Goal: Find specific page/section: Find specific page/section

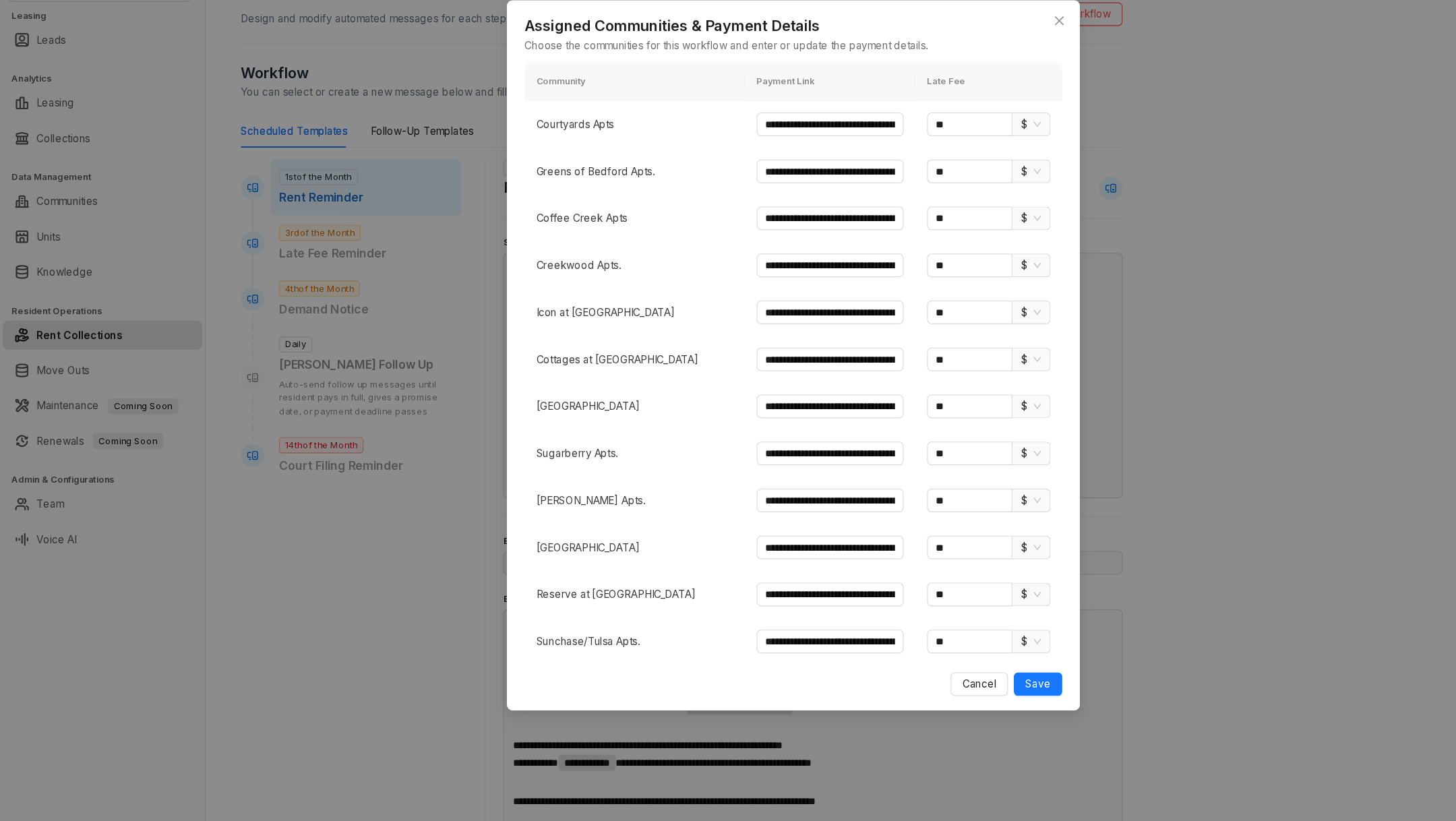
scroll to position [168, 0]
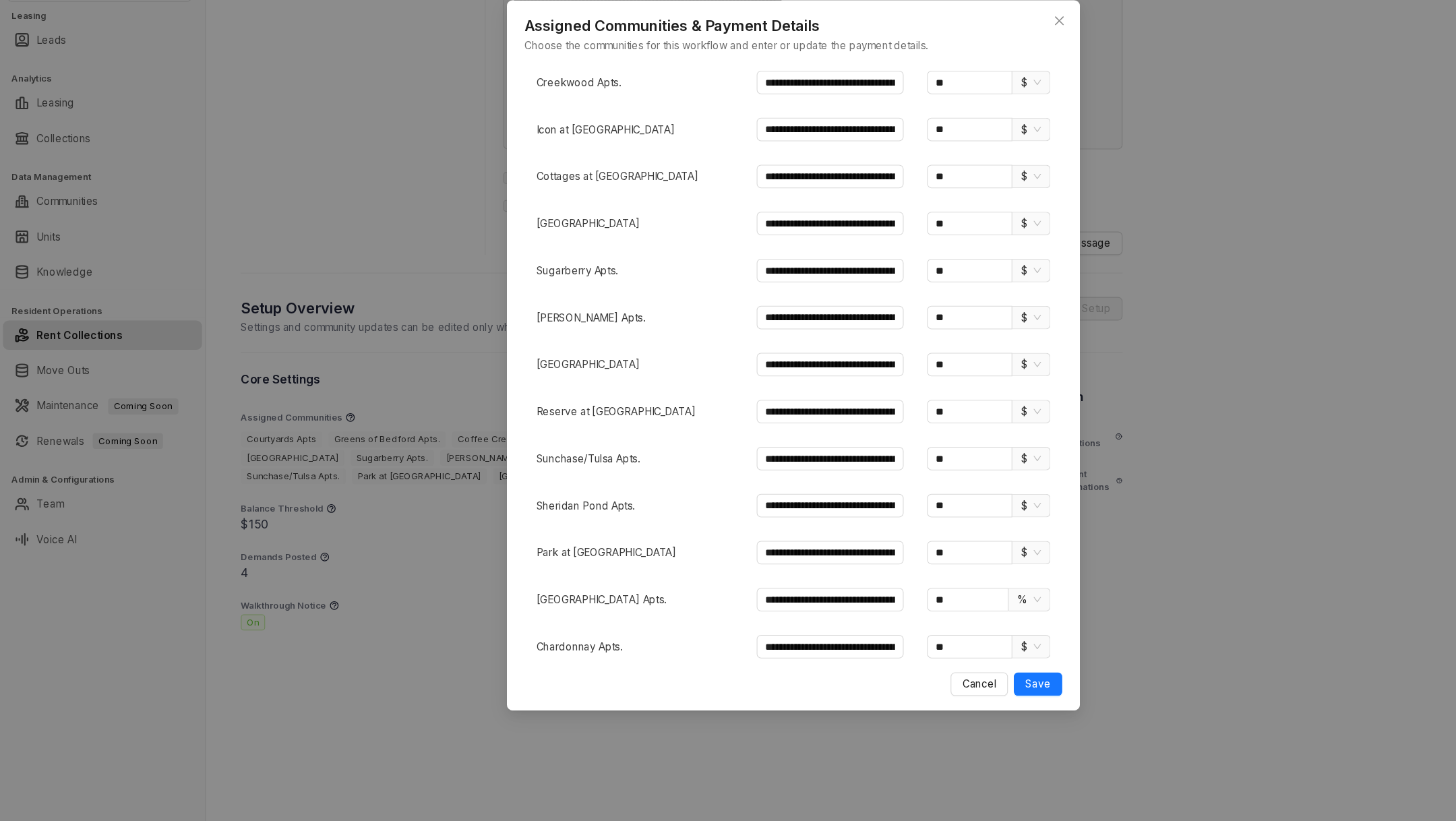
click at [984, 94] on div "**********" at bounding box center [728, 393] width 526 height 652
click at [979, 94] on button "Close" at bounding box center [971, 86] width 21 height 21
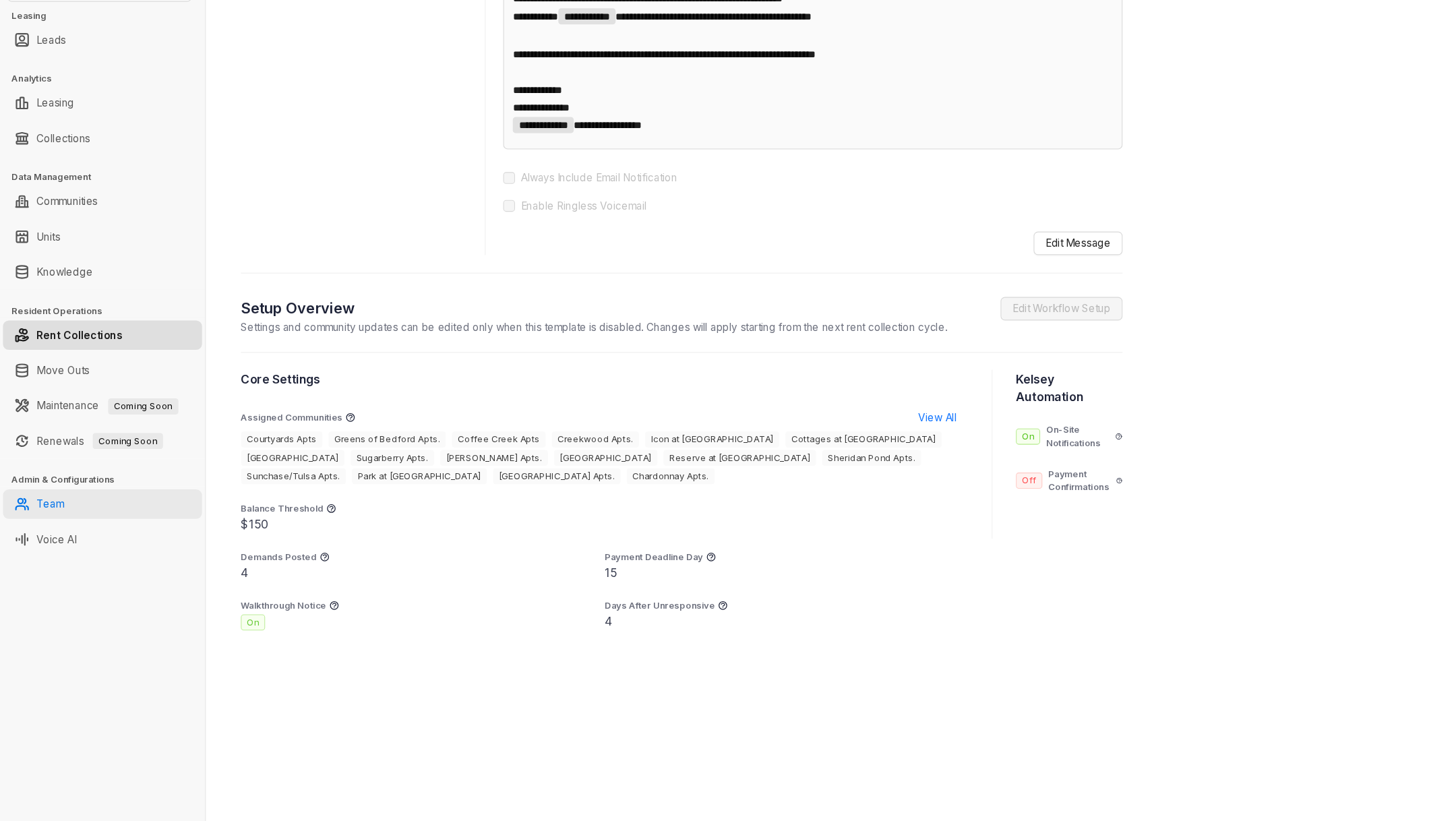
click at [59, 526] on link "Team" at bounding box center [46, 530] width 25 height 27
click at [45, 530] on link "Team" at bounding box center [46, 530] width 25 height 27
click at [44, 528] on link "Team" at bounding box center [46, 530] width 25 height 27
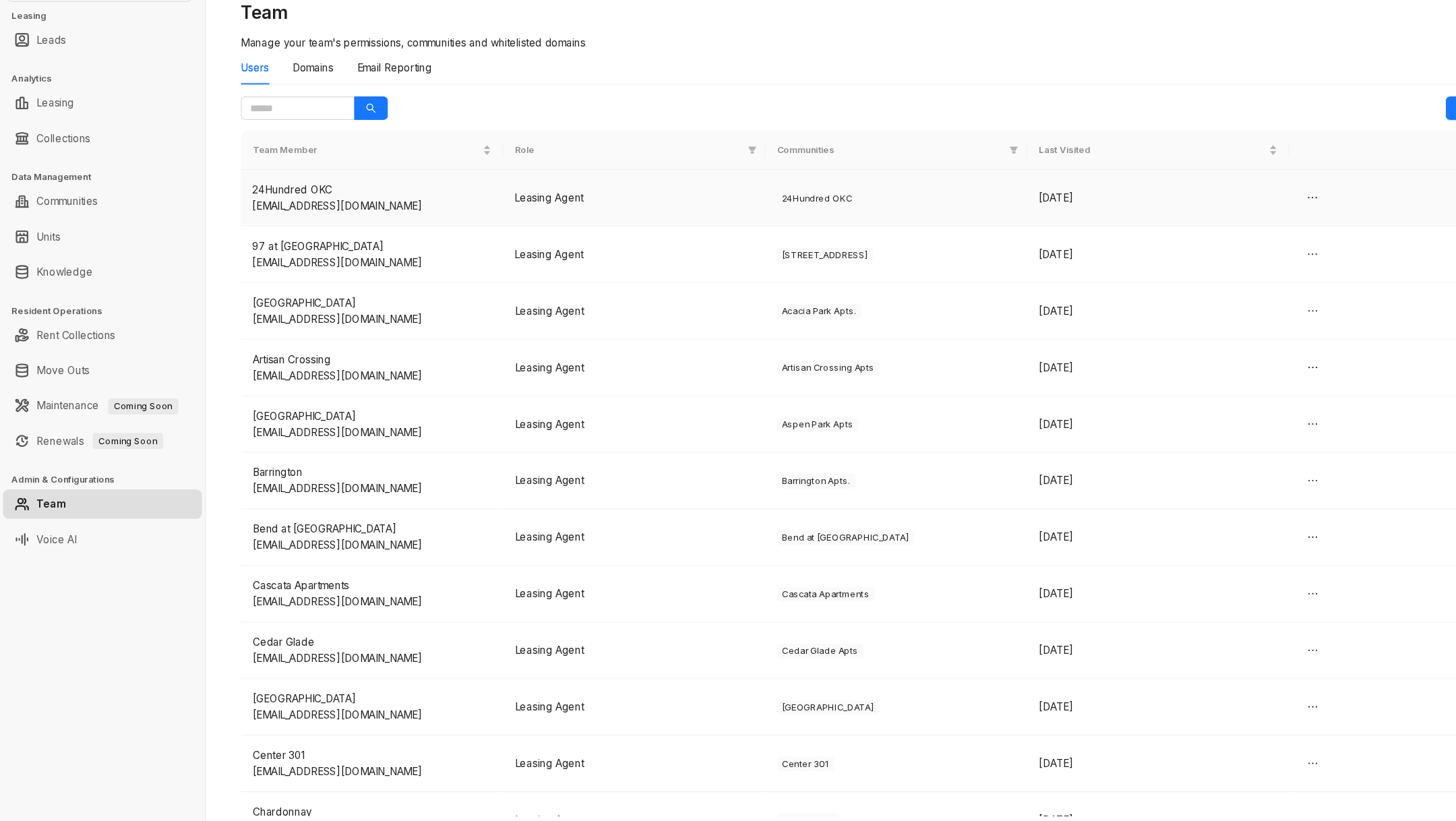
click at [317, 241] on div "24Hundred OKC" at bounding box center [341, 241] width 219 height 14
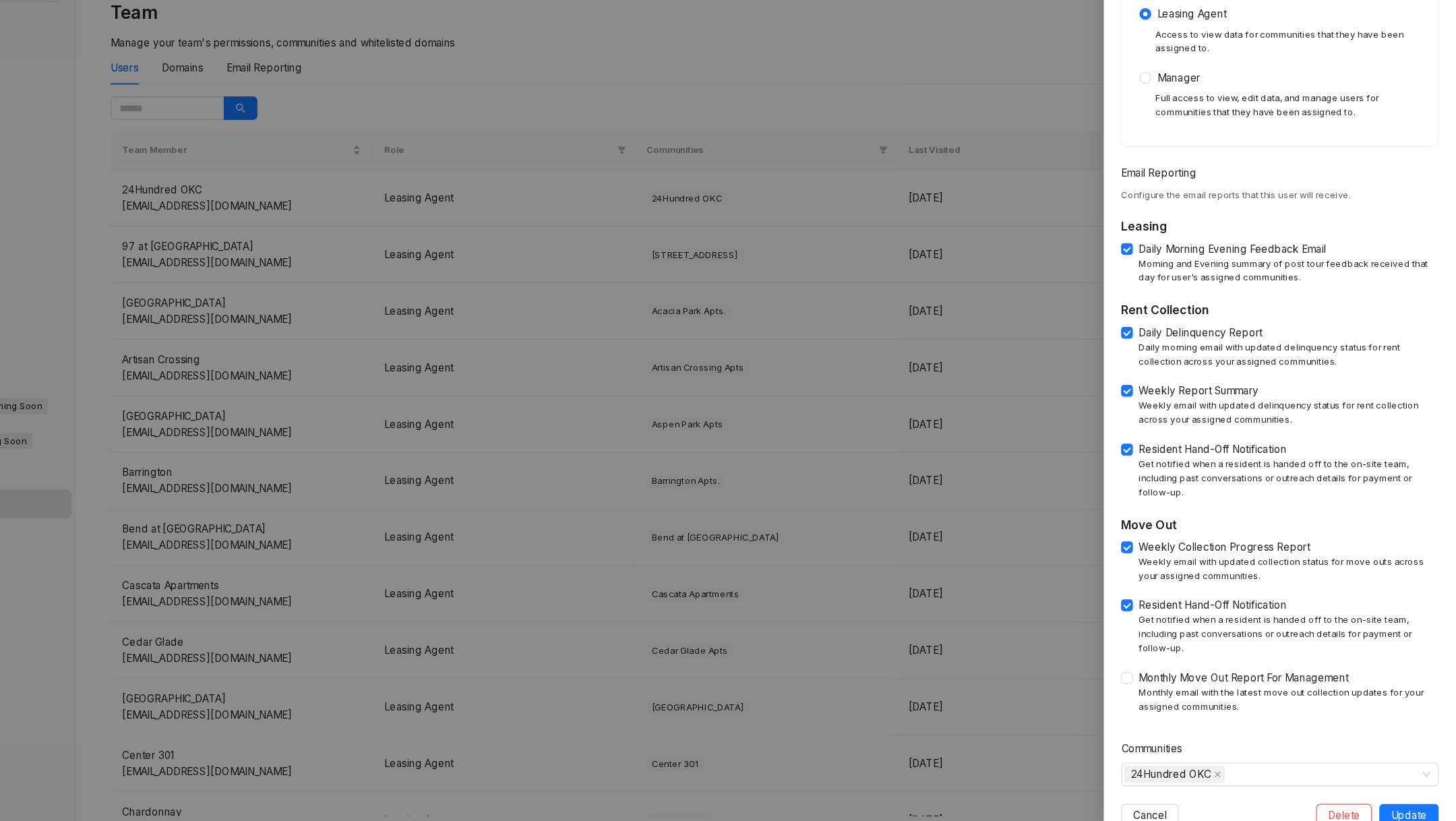
scroll to position [230, 0]
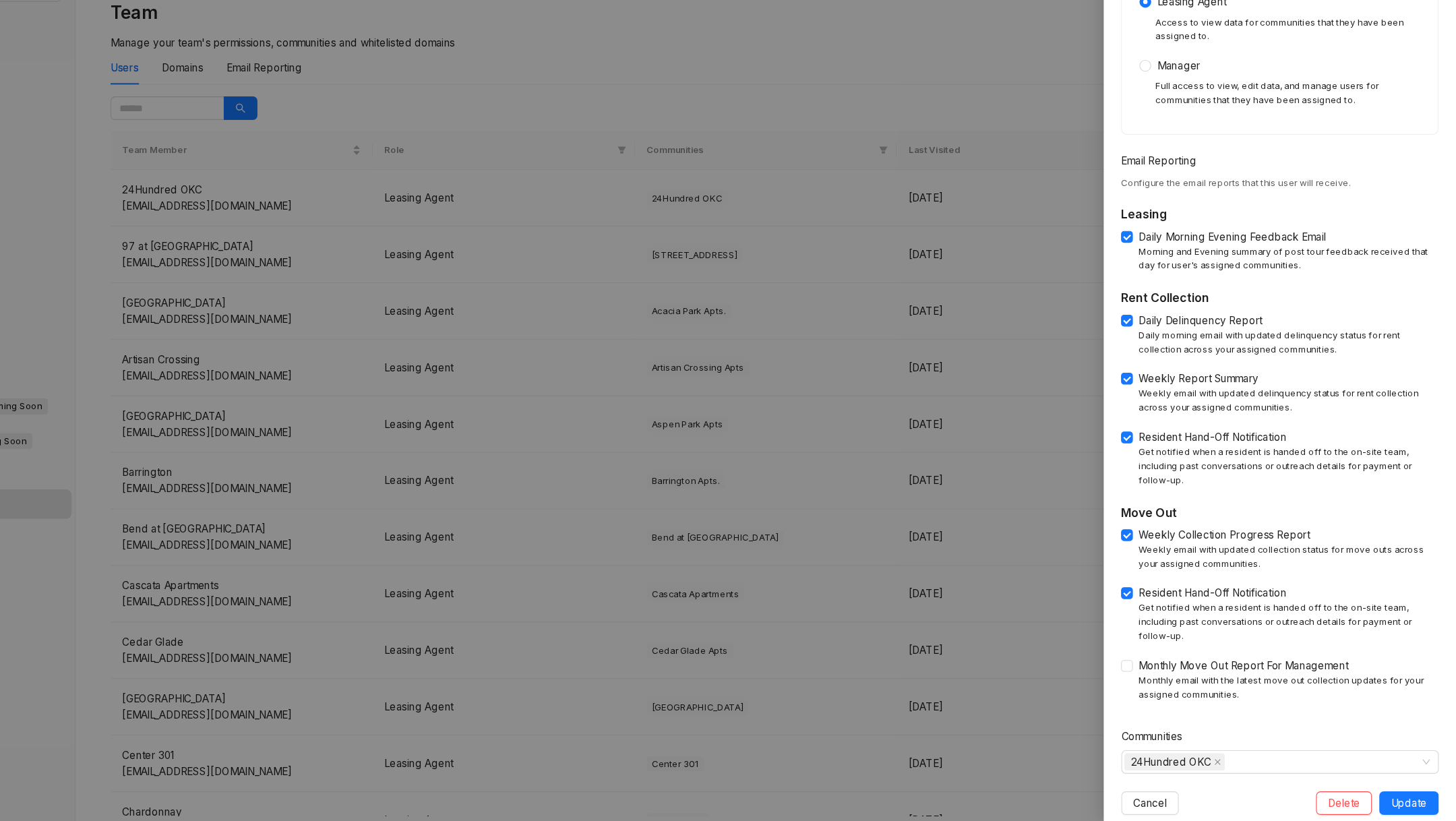
click at [559, 781] on div at bounding box center [728, 410] width 1456 height 821
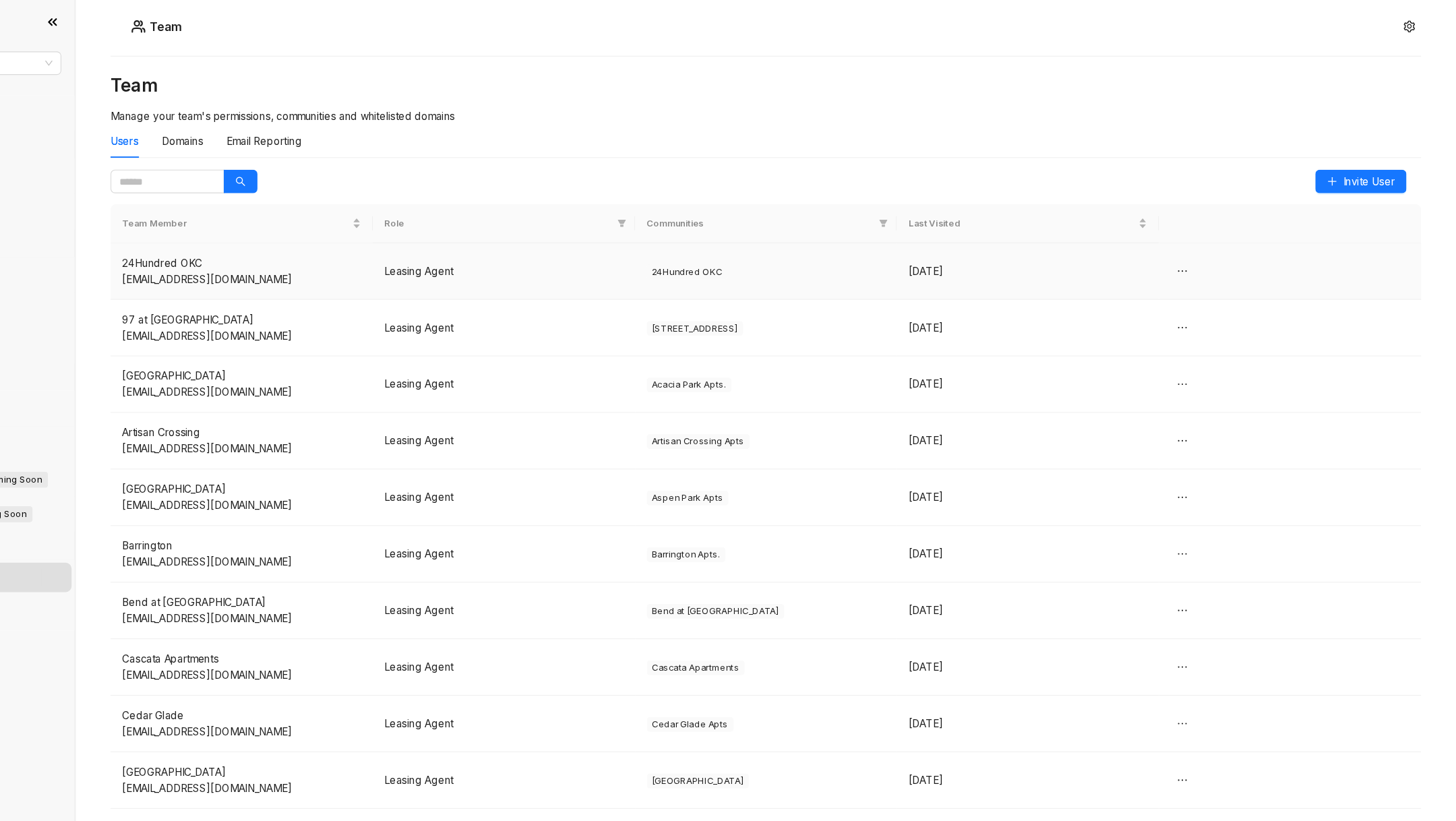
scroll to position [0, 0]
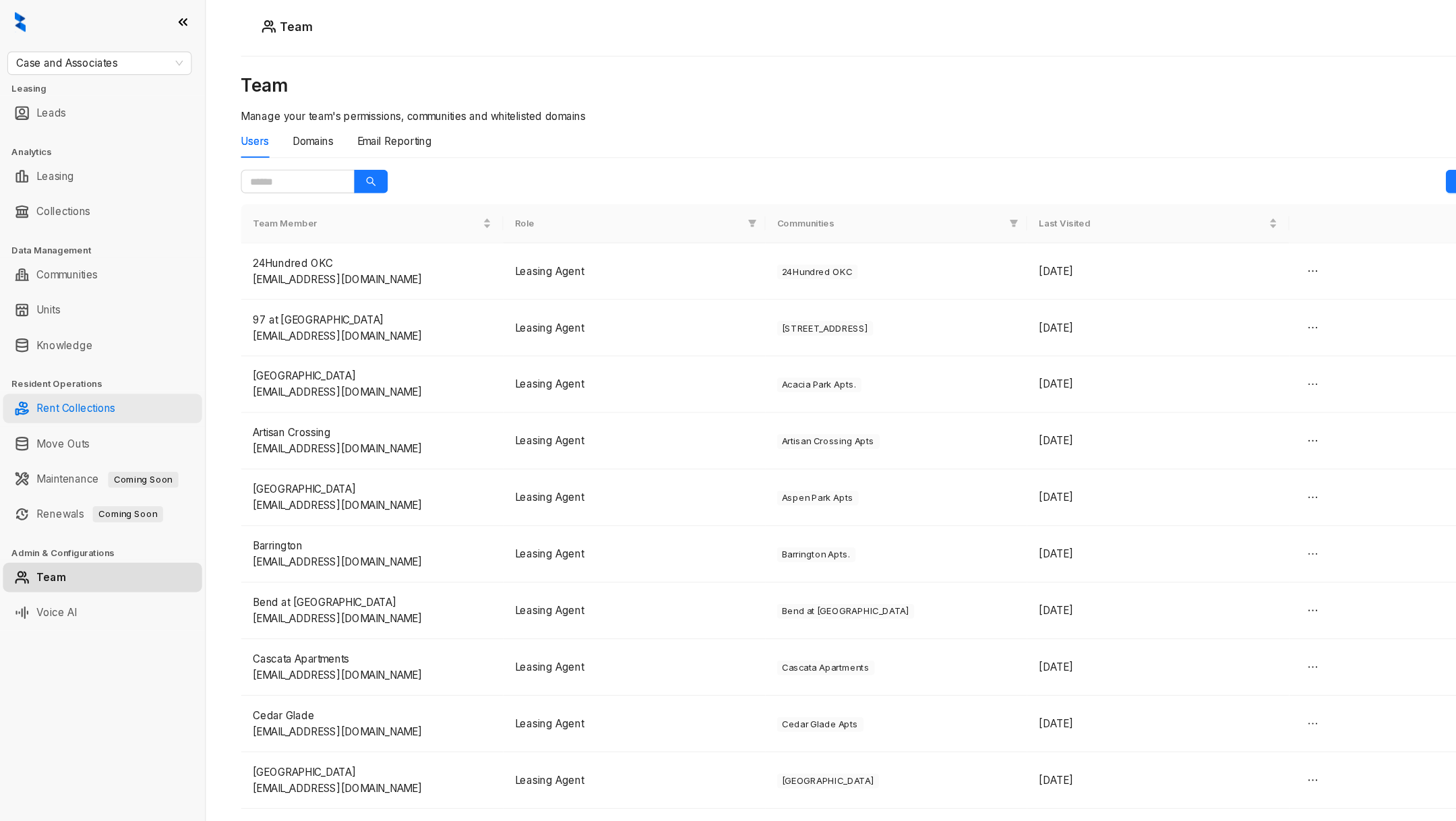
click at [86, 364] on link "Rent Collections" at bounding box center [70, 375] width 72 height 27
click at [72, 318] on link "Knowledge" at bounding box center [59, 317] width 51 height 27
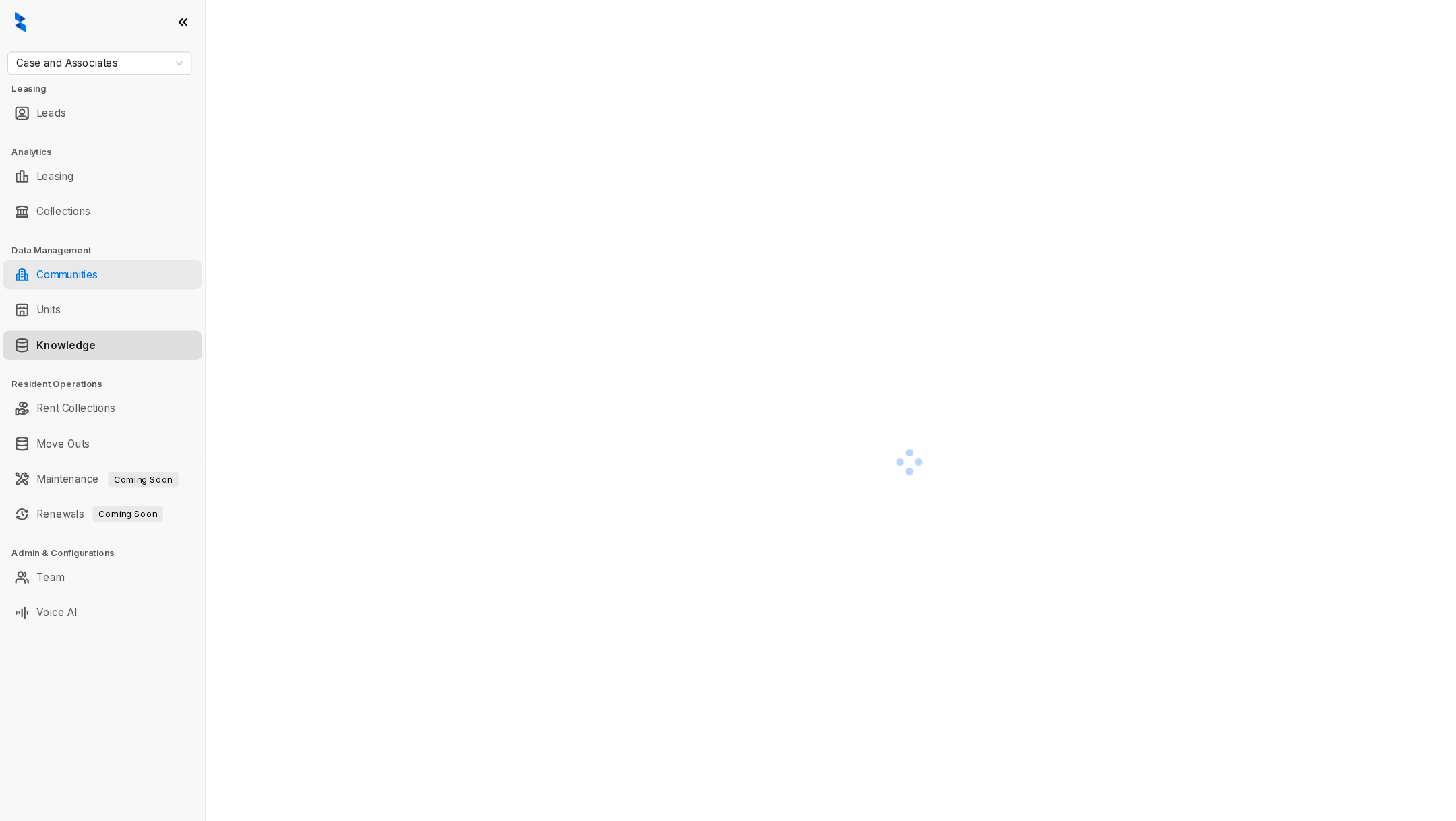
click at [90, 241] on link "Communities" at bounding box center [62, 252] width 56 height 27
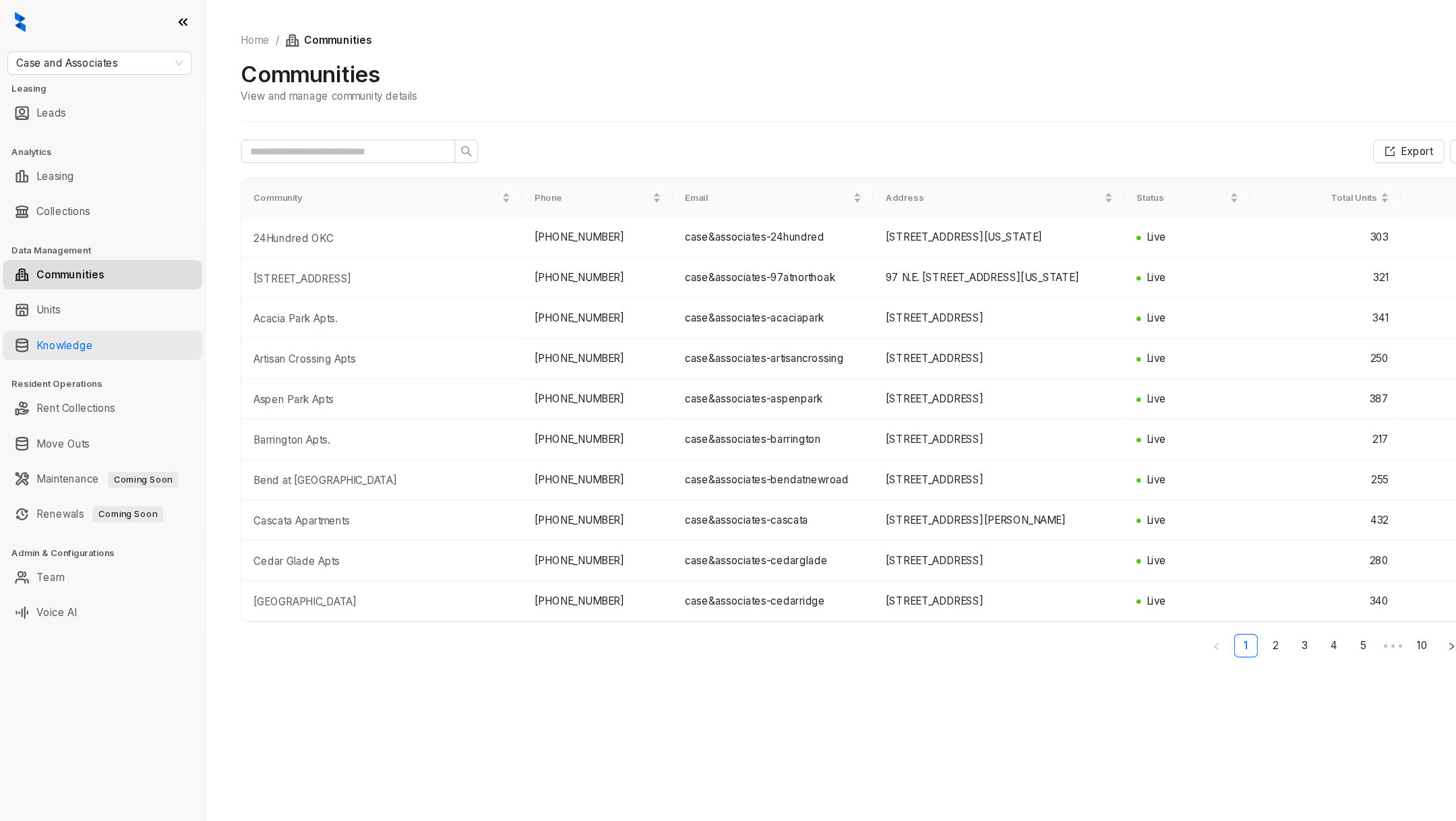
click at [85, 321] on link "Knowledge" at bounding box center [59, 317] width 51 height 27
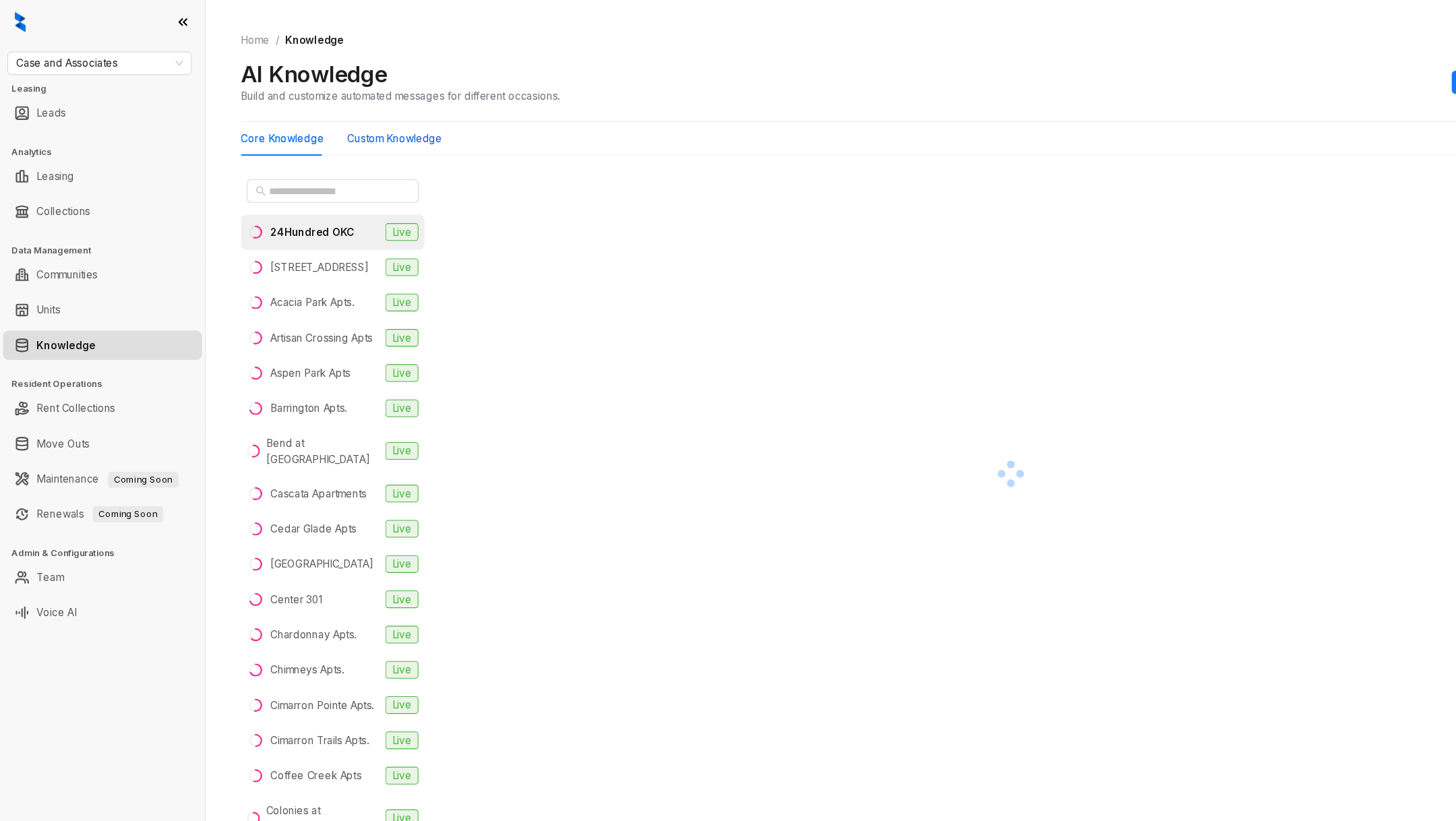
click at [349, 132] on Knowledge "Custom Knowledge" at bounding box center [362, 127] width 87 height 14
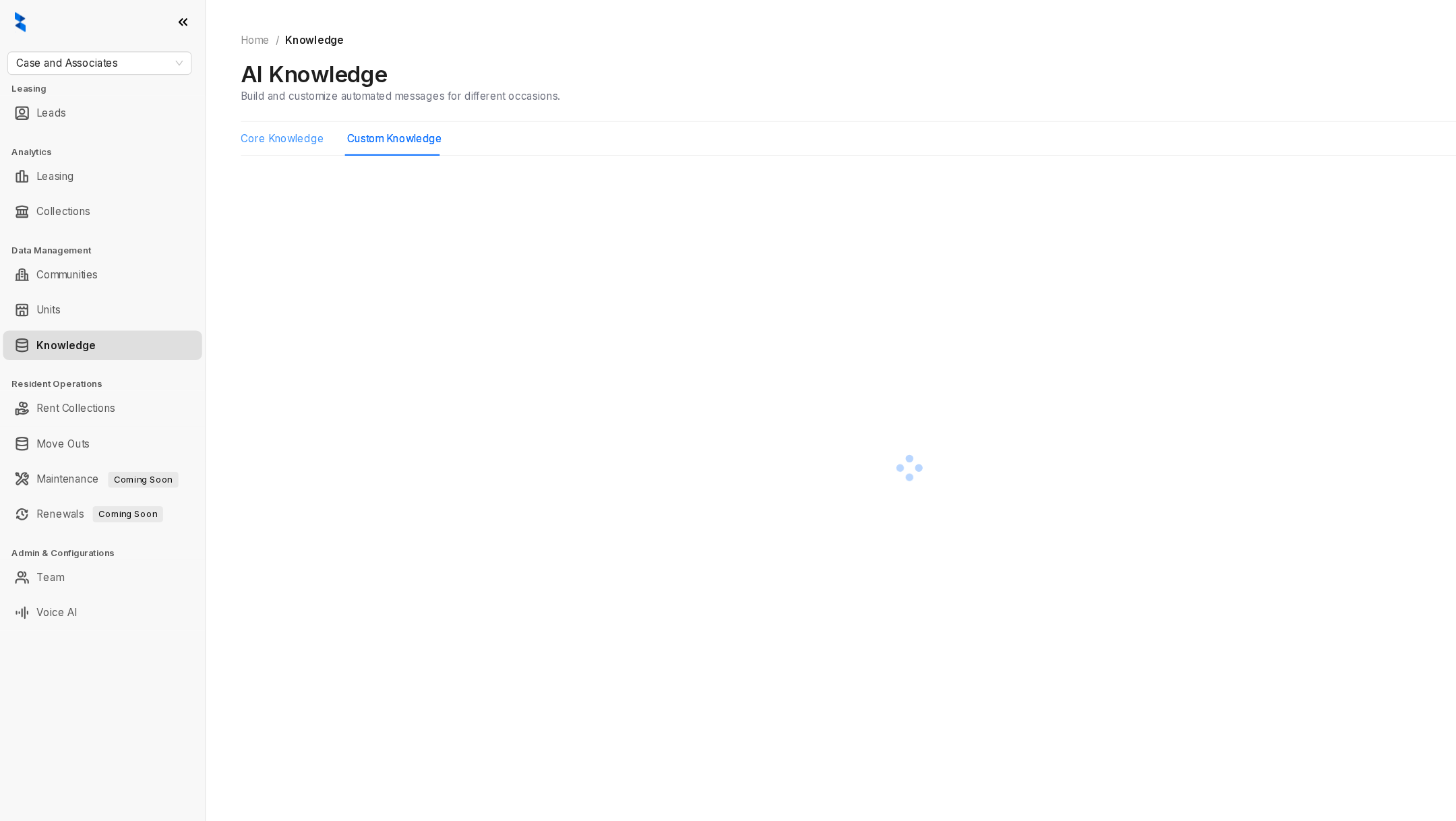
click at [283, 142] on div "Core Knowledge" at bounding box center [259, 127] width 76 height 31
click at [372, 131] on Knowledge "Custom Knowledge" at bounding box center [362, 127] width 87 height 14
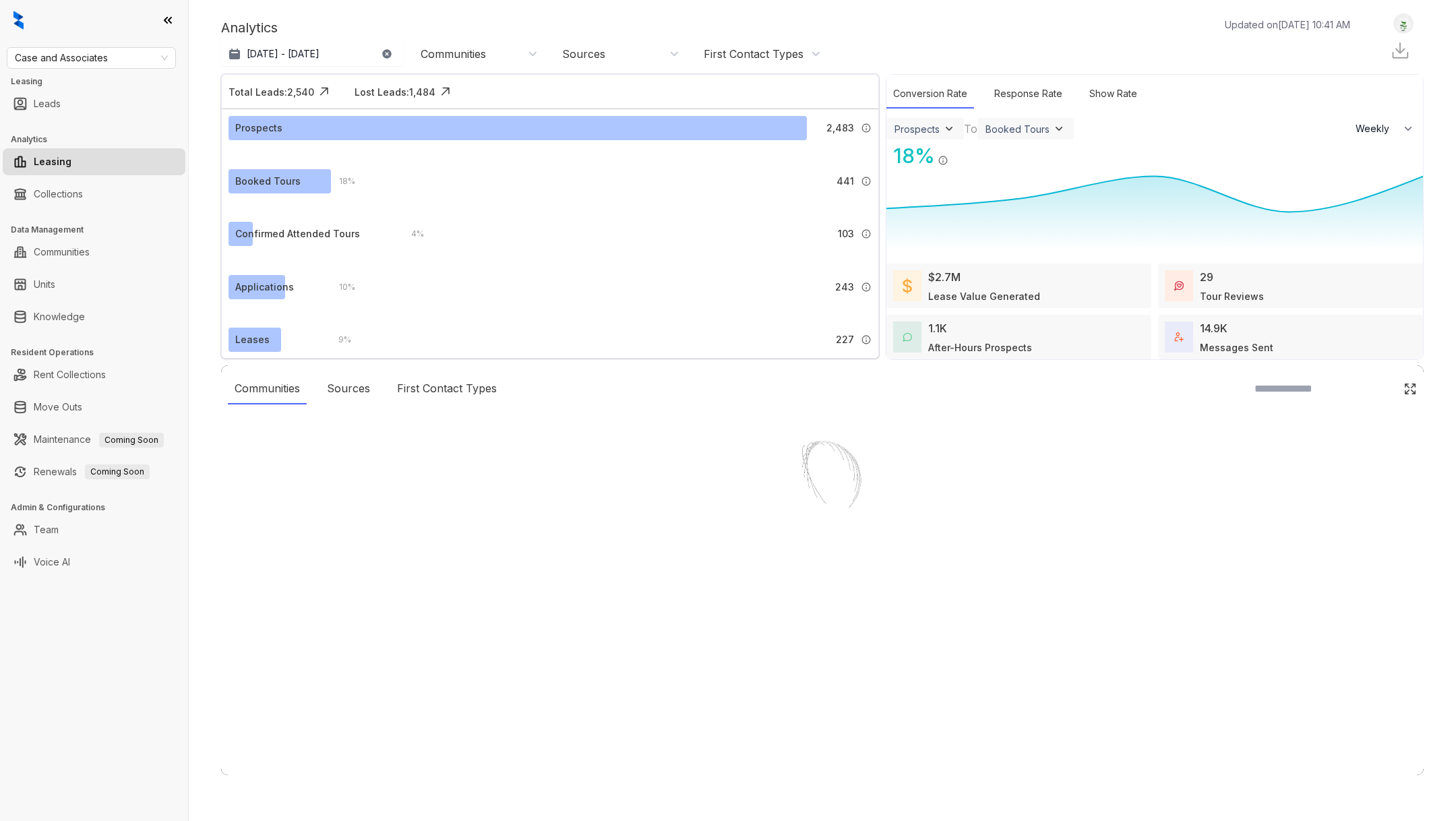
select select "******"
click at [67, 317] on link "Knowledge" at bounding box center [59, 317] width 51 height 27
